Goal: Task Accomplishment & Management: Manage account settings

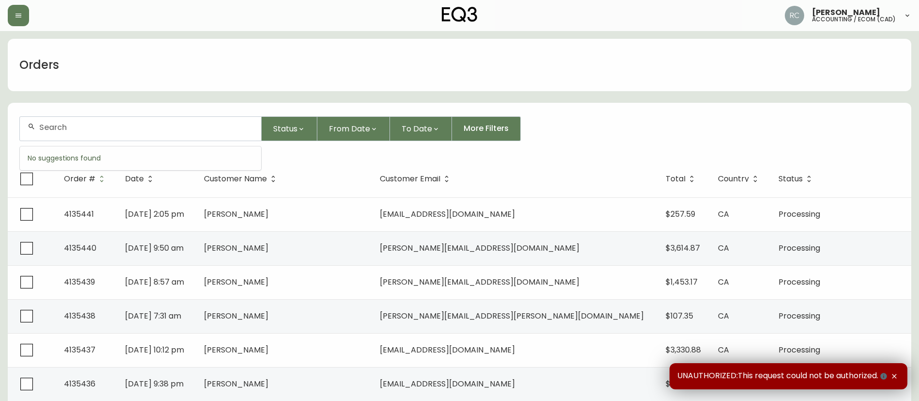
click at [86, 129] on input "text" at bounding box center [146, 127] width 214 height 9
paste input "4134887"
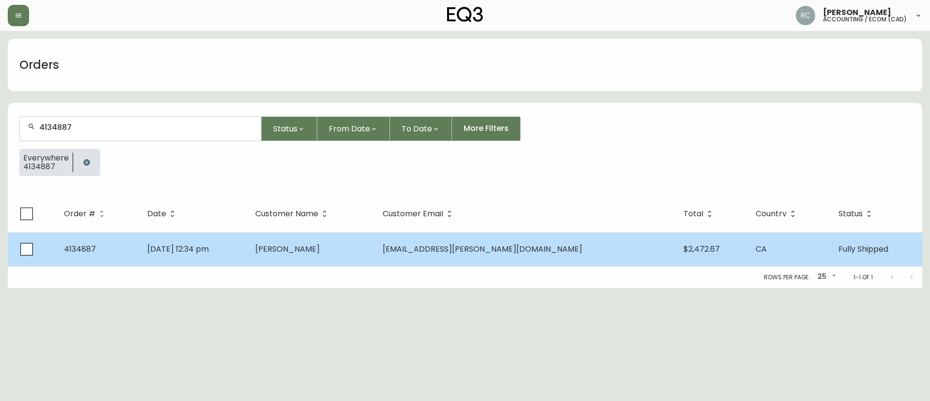
type input "4134887"
click at [247, 245] on td "[DATE] 12:34 pm" at bounding box center [193, 249] width 108 height 34
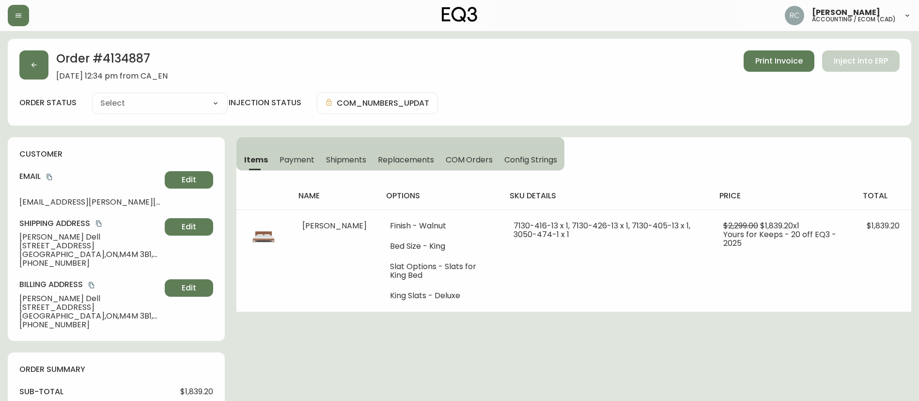
type input "Fully Shipped"
select select "FULLY_SHIPPED"
click at [131, 61] on h2 "Order # 4134887" at bounding box center [111, 60] width 111 height 21
copy h2 "4134887"
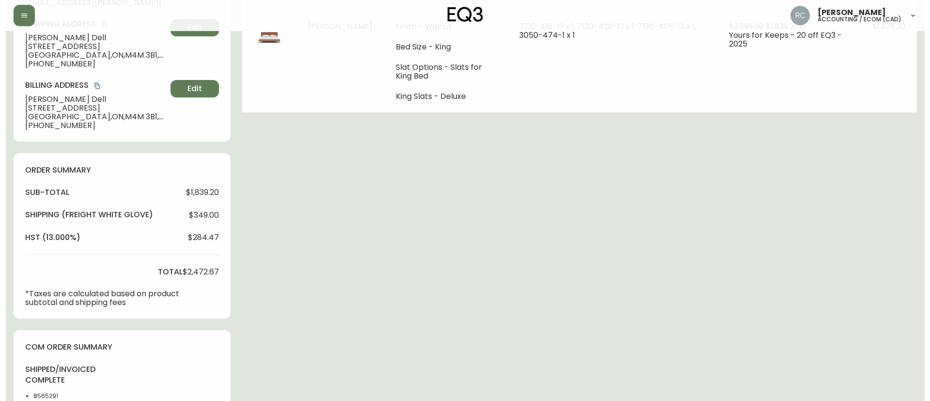
scroll to position [391, 0]
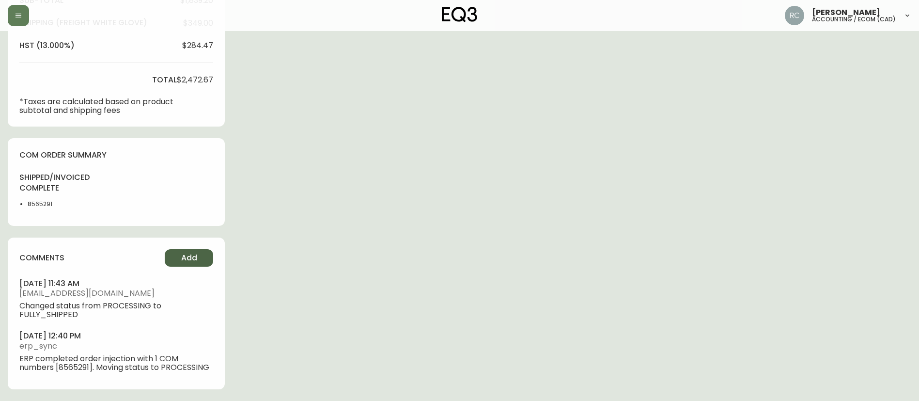
click at [198, 260] on button "Add" at bounding box center [189, 257] width 48 height 17
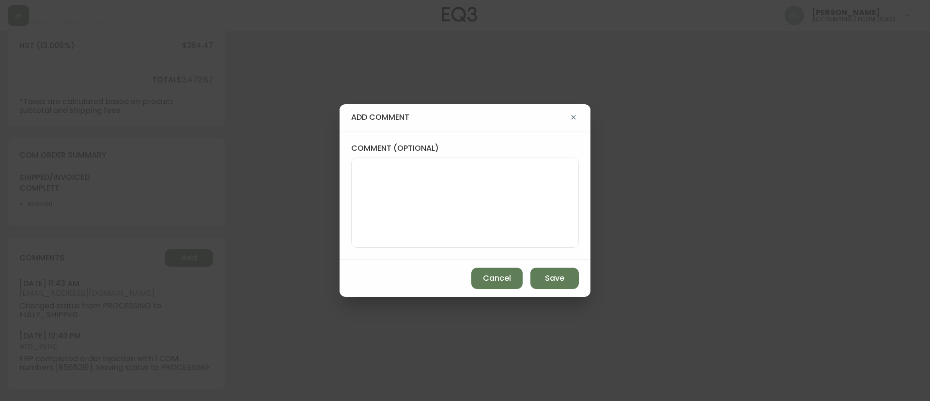
drag, startPoint x: 448, startPoint y: 214, endPoint x: 504, endPoint y: 231, distance: 58.7
click at [448, 214] on textarea "comment (optional)" at bounding box center [464, 202] width 211 height 77
paste textarea "COMPENSATION TO KEEP AS-IS PPA# 1161925792 TICKET# 833369 ECOM ORD# 4134887 CUS…"
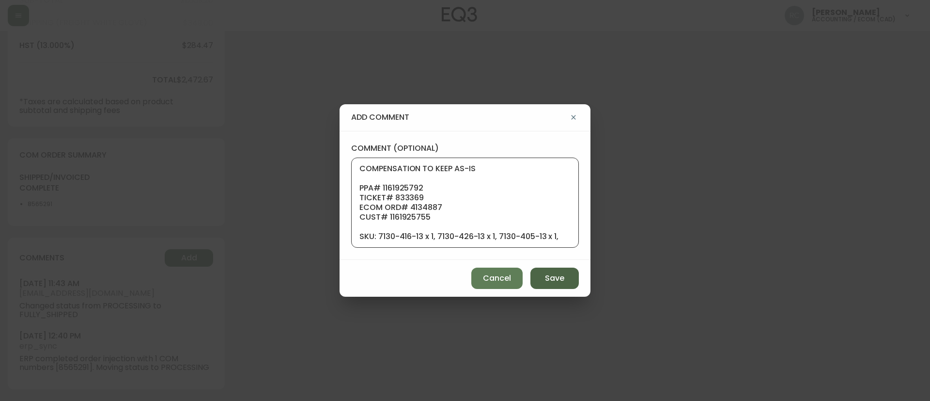
scroll to position [97, 0]
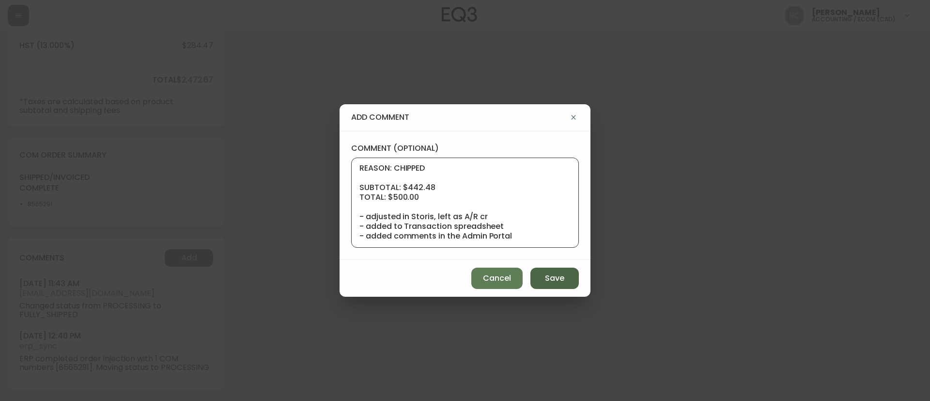
type textarea "COMPENSATION TO KEEP AS-IS PPA# 1161925792 TICKET# 833369 ECOM ORD# 4134887 CUS…"
click at [542, 282] on button "Save" at bounding box center [554, 277] width 48 height 21
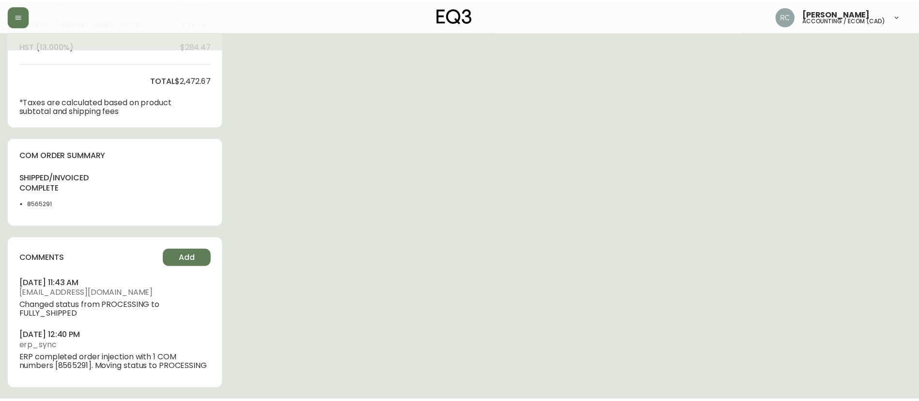
scroll to position [0, 0]
